Goal: Use online tool/utility: Utilize a website feature to perform a specific function

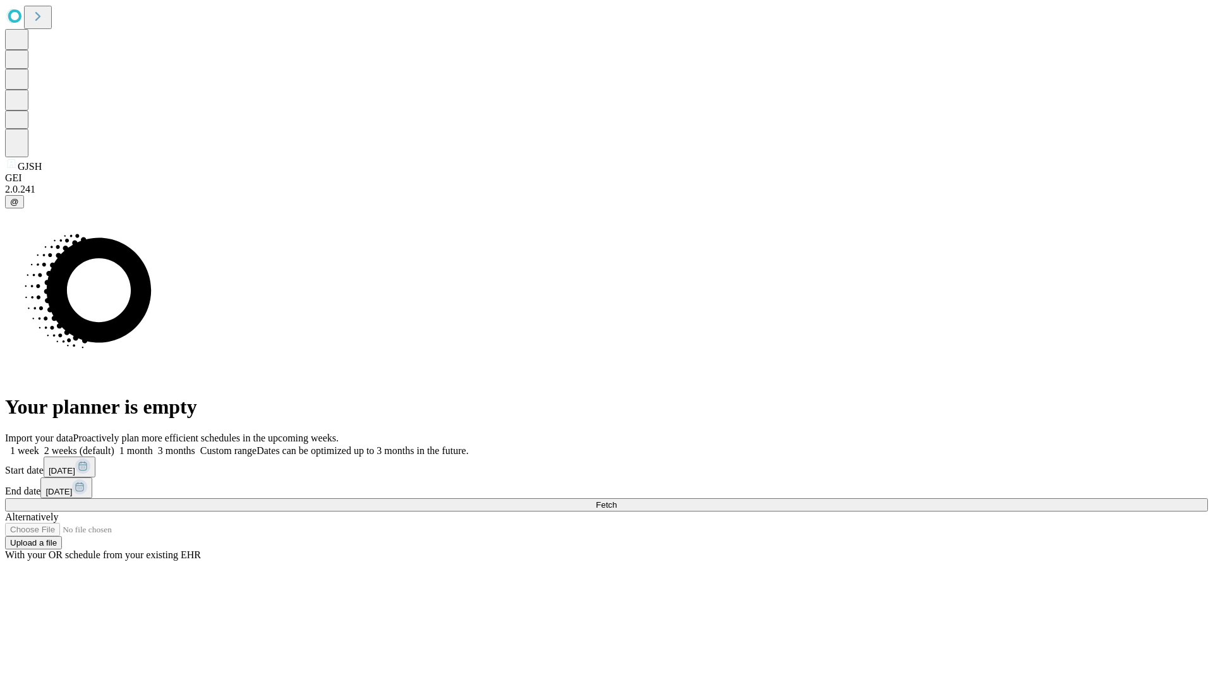
click at [617, 500] on span "Fetch" at bounding box center [606, 504] width 21 height 9
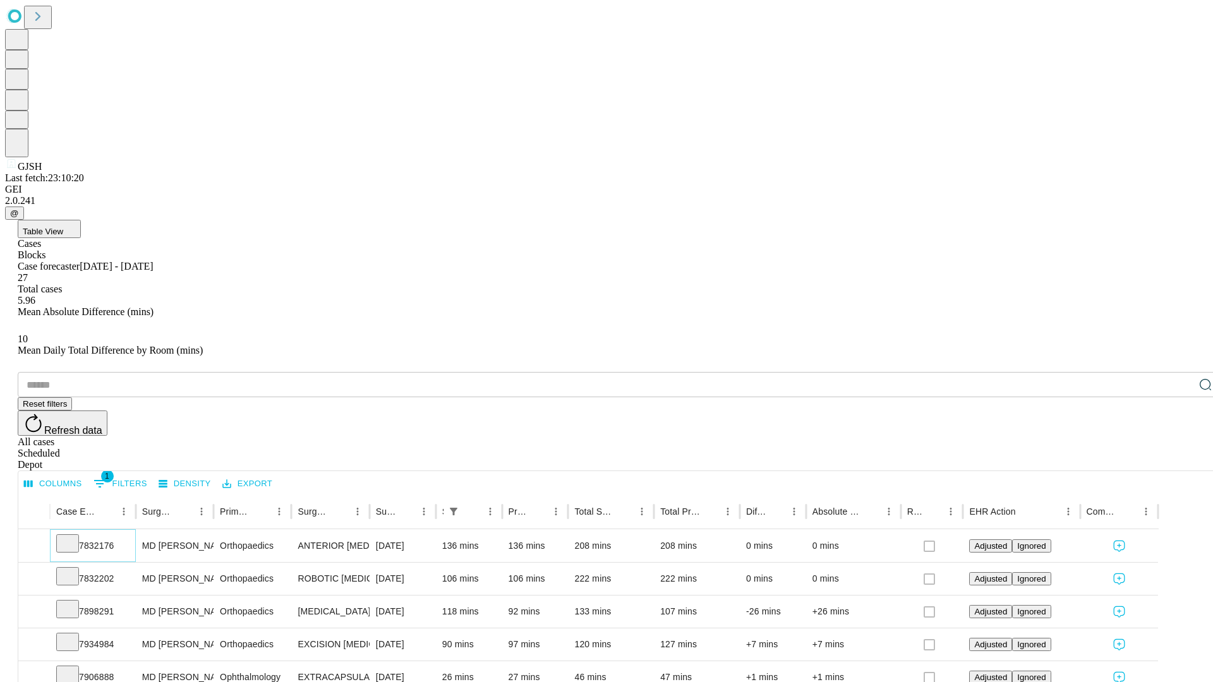
click at [74, 536] on icon at bounding box center [67, 542] width 13 height 13
